Goal: Information Seeking & Learning: Learn about a topic

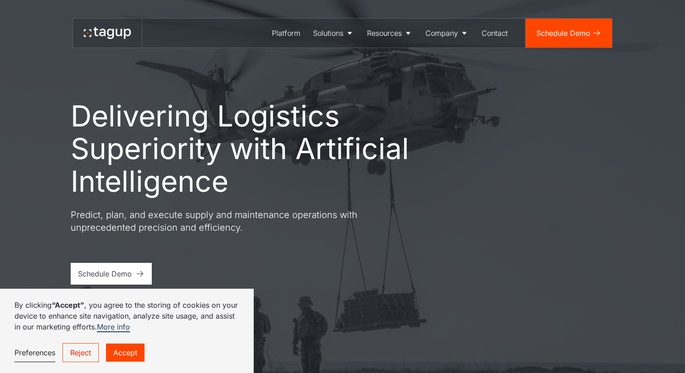
click at [86, 351] on link "Reject" at bounding box center [81, 352] width 36 height 19
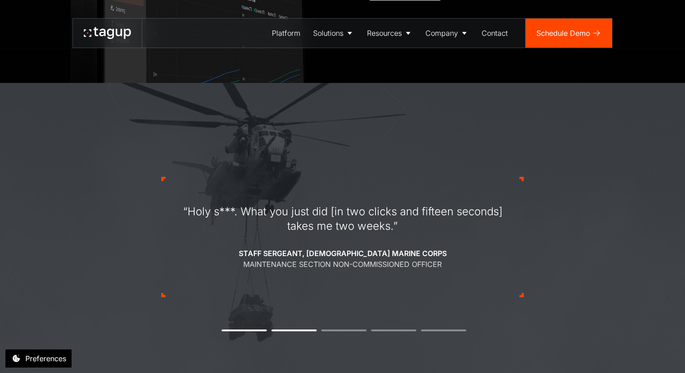
scroll to position [713, 0]
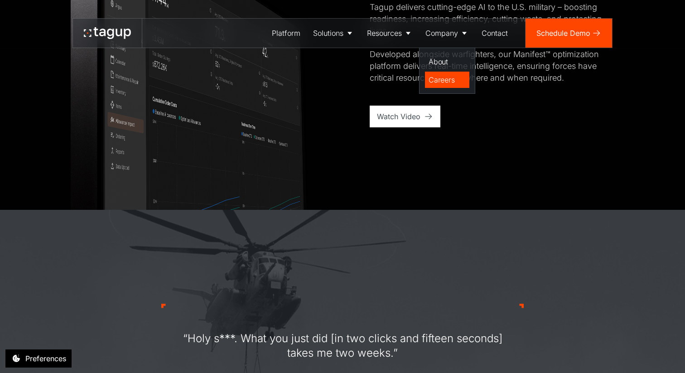
click at [447, 82] on div "Careers" at bounding box center [447, 79] width 37 height 11
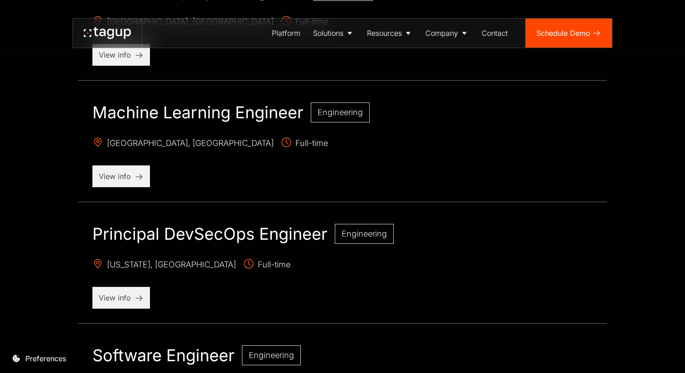
scroll to position [818, 0]
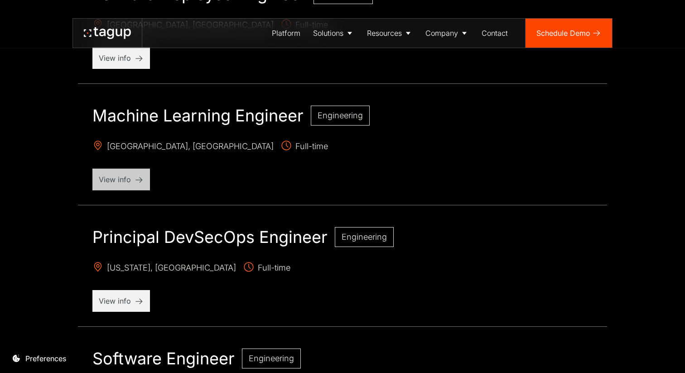
click at [144, 176] on div "View info" at bounding box center [121, 180] width 58 height 22
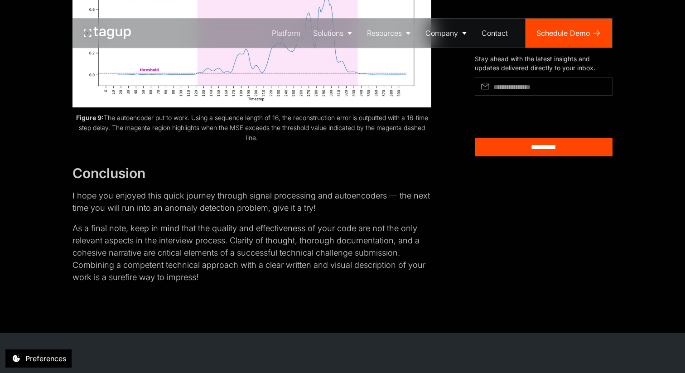
scroll to position [6550, 0]
